Goal: Complete application form: Complete application form

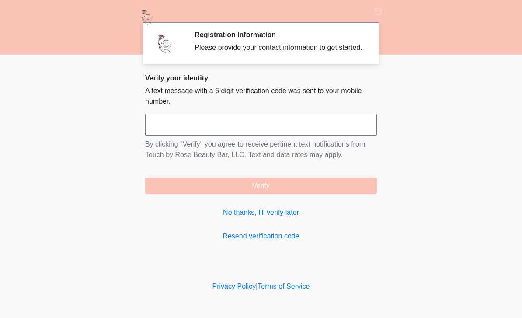
click at [257, 218] on link "No thanks, I'll verify later" at bounding box center [261, 212] width 232 height 10
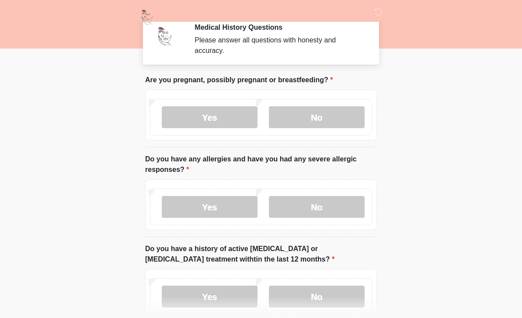
scroll to position [8, 0]
click at [308, 114] on label "No" at bounding box center [317, 117] width 96 height 22
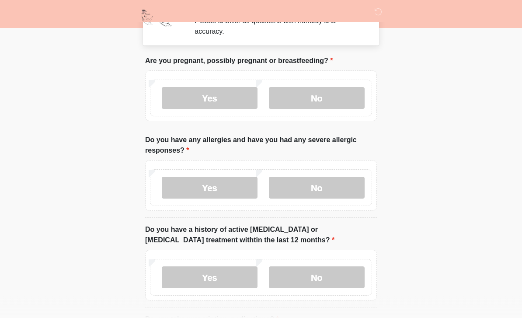
scroll to position [27, 0]
click at [194, 185] on label "Yes" at bounding box center [210, 187] width 96 height 22
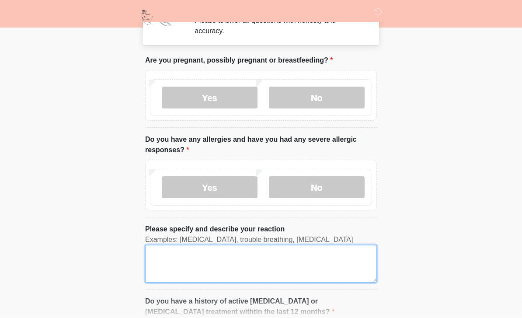
click at [182, 263] on textarea "Please specify and describe your reaction" at bounding box center [261, 264] width 232 height 38
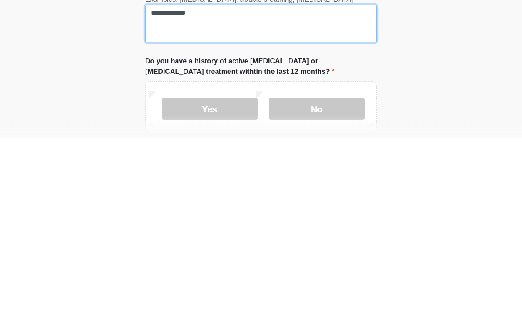
scroll to position [87, 0]
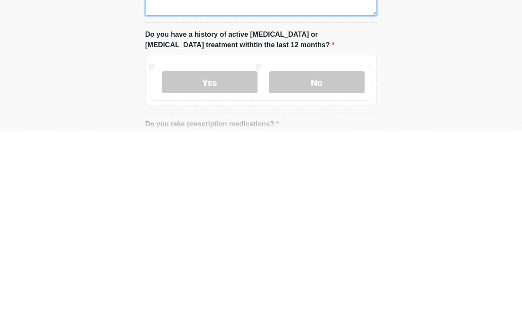
type textarea "**********"
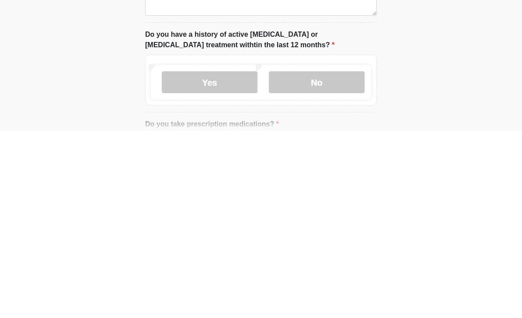
click at [307, 258] on label "No" at bounding box center [317, 269] width 96 height 22
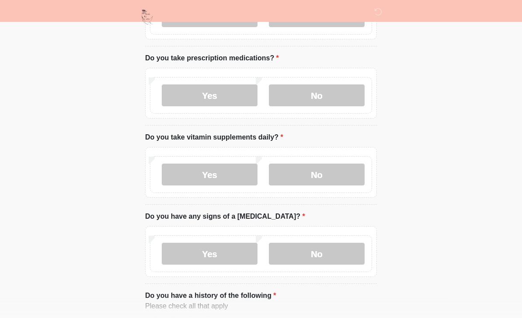
scroll to position [359, 0]
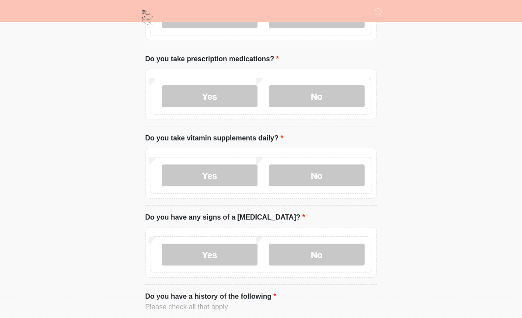
click at [211, 99] on label "Yes" at bounding box center [210, 96] width 96 height 22
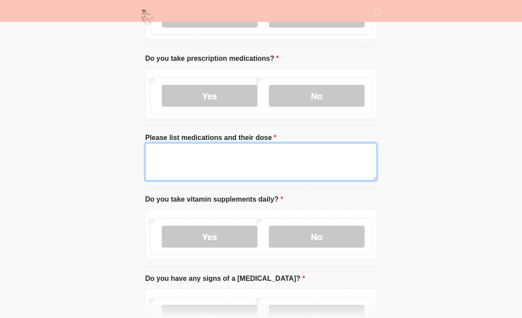
click at [290, 158] on textarea "Please list medications and their dose" at bounding box center [261, 162] width 232 height 38
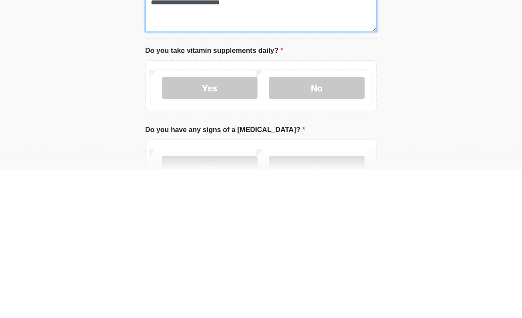
type textarea "**********"
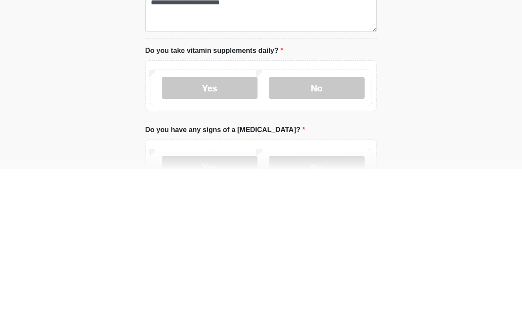
click at [343, 226] on label "No" at bounding box center [317, 237] width 96 height 22
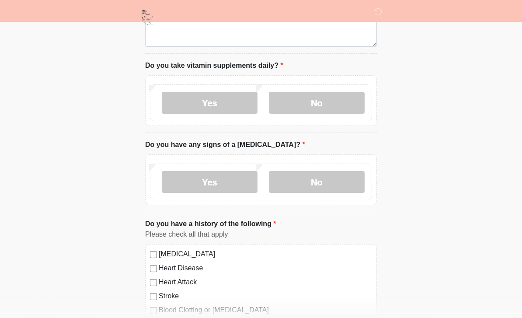
scroll to position [494, 0]
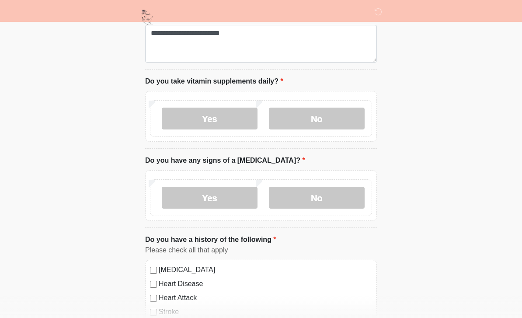
scroll to position [473, 0]
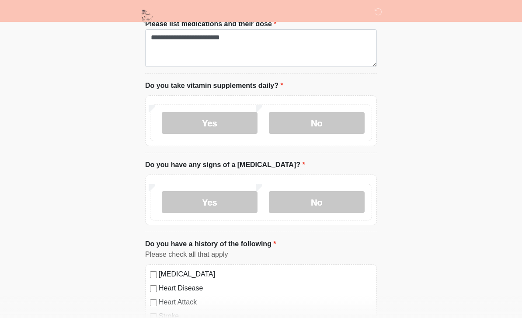
click at [346, 199] on label "No" at bounding box center [317, 202] width 96 height 22
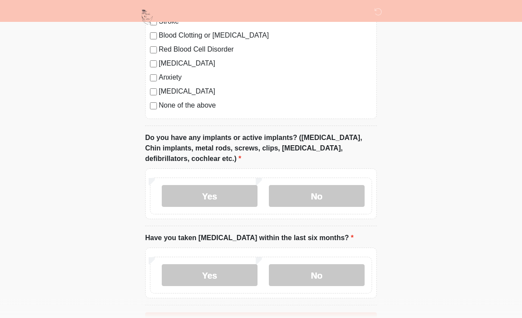
scroll to position [772, 0]
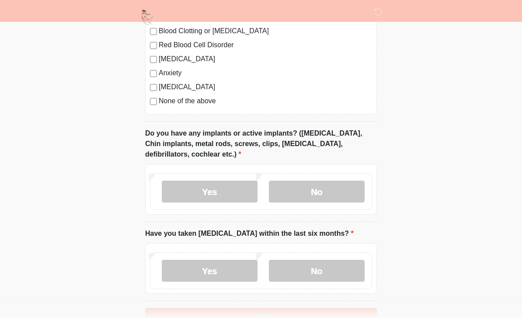
click at [304, 175] on div "Yes No" at bounding box center [261, 191] width 222 height 37
click at [315, 196] on label "No" at bounding box center [317, 191] width 96 height 22
click at [311, 264] on label "No" at bounding box center [317, 271] width 96 height 22
click at [294, 316] on button "Continue" at bounding box center [261, 316] width 232 height 17
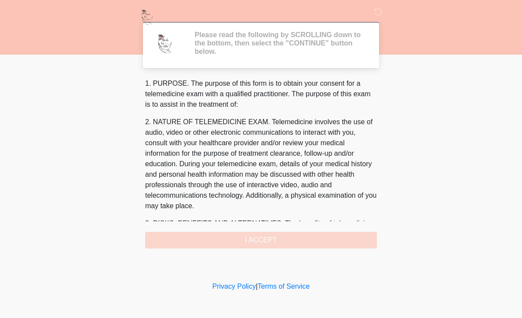
scroll to position [0, 0]
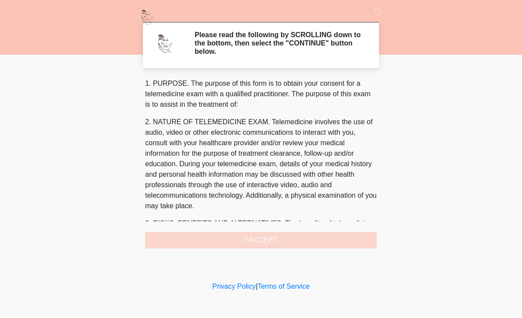
click at [185, 242] on div "1. PURPOSE. The purpose of this form is to obtain your consent for a telemedici…" at bounding box center [261, 163] width 232 height 170
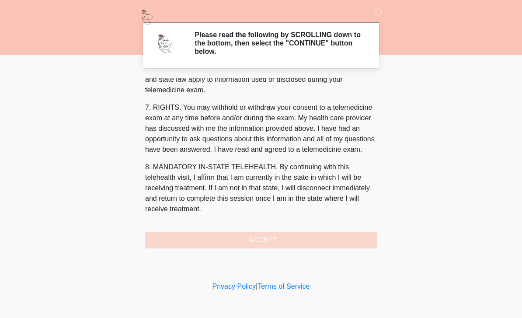
scroll to position [374, 0]
click at [195, 247] on button "I ACCEPT" at bounding box center [261, 240] width 232 height 17
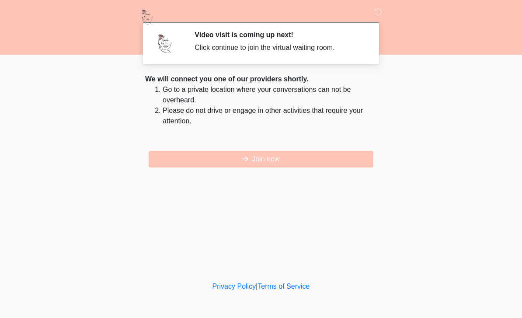
click at [201, 160] on button "Join now" at bounding box center [261, 159] width 225 height 17
click at [338, 159] on button "Join now" at bounding box center [261, 159] width 225 height 17
